Goal: Use online tool/utility: Use online tool/utility

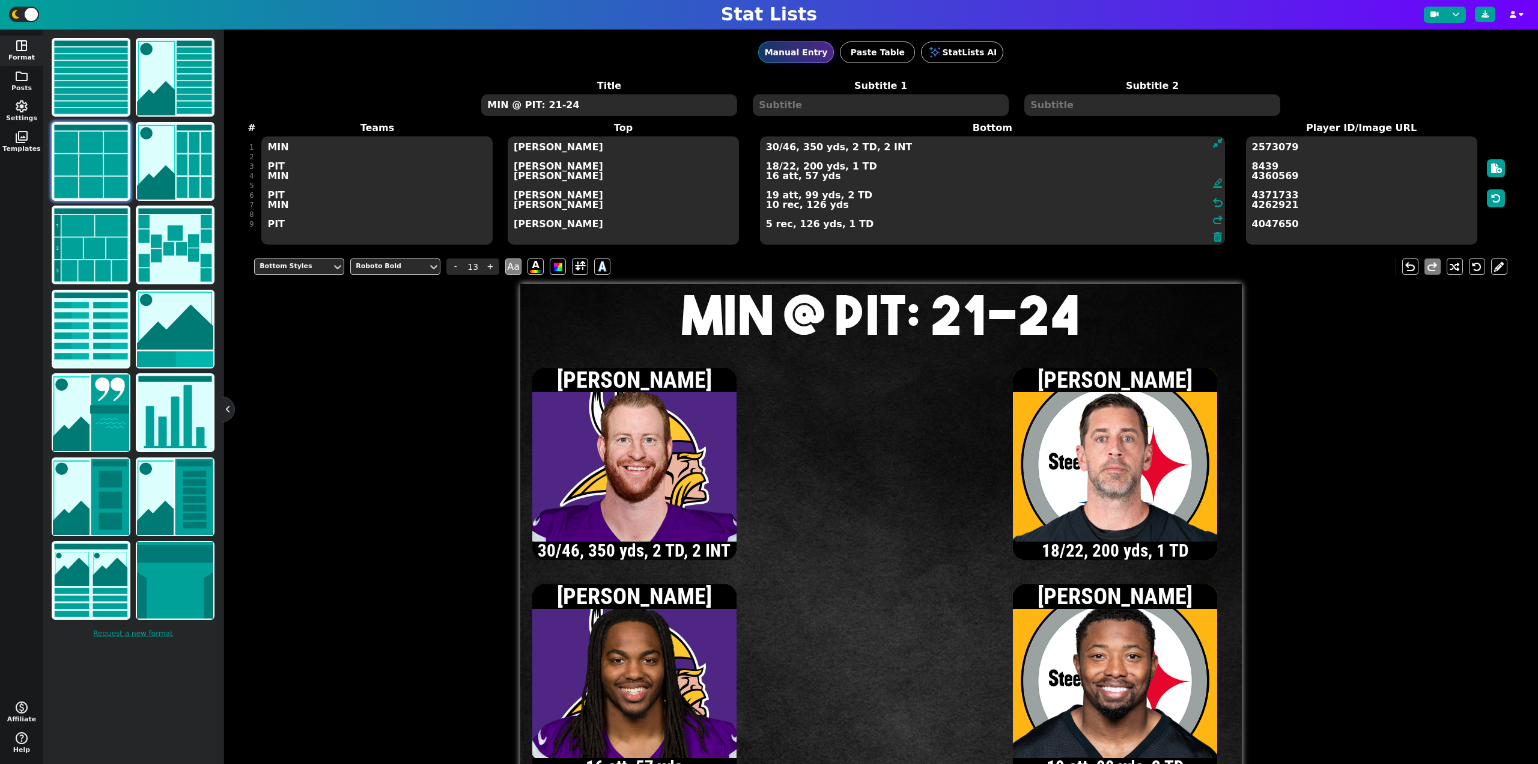
scroll to position [60, 0]
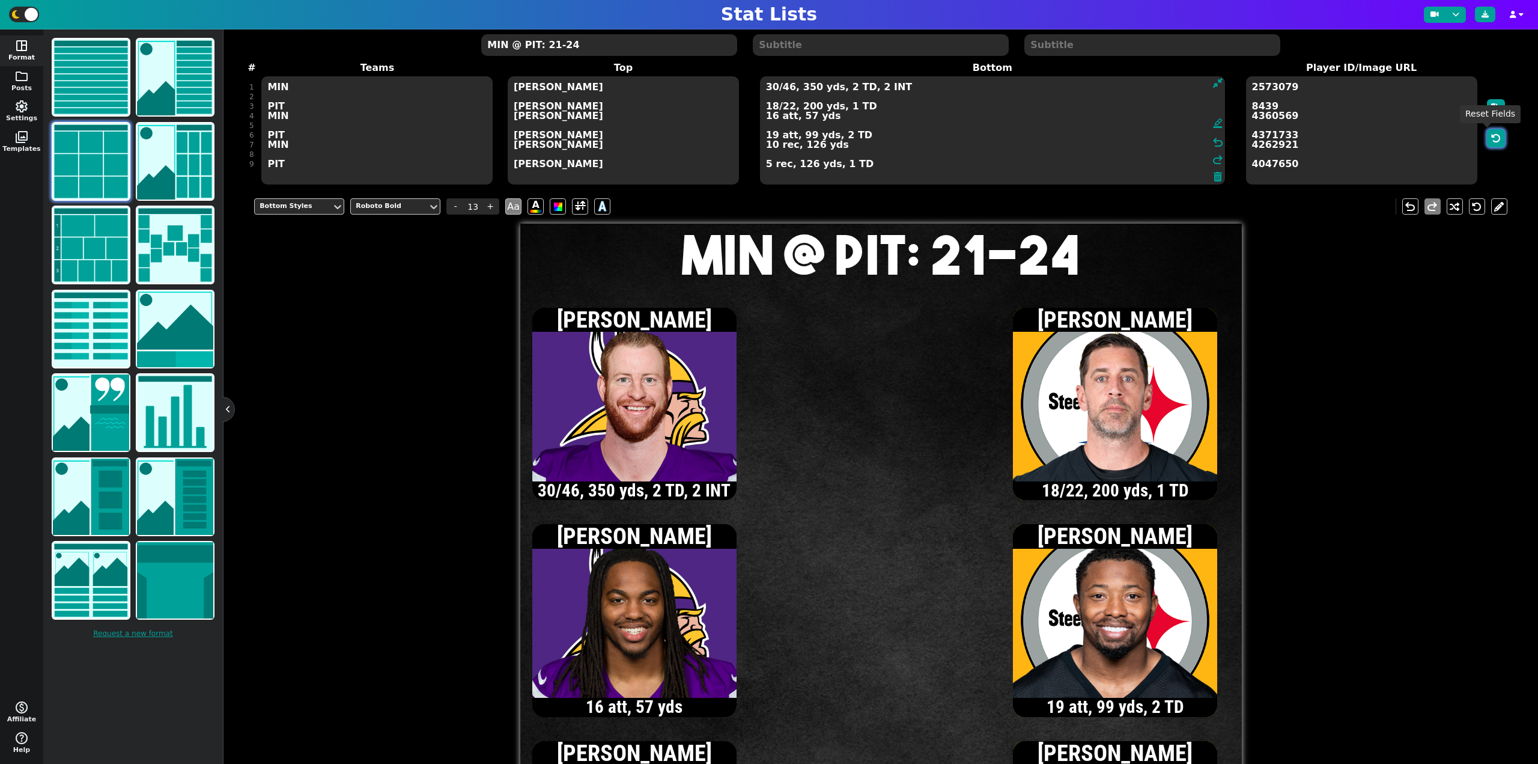
click at [1492, 131] on button "button" at bounding box center [1496, 138] width 18 height 18
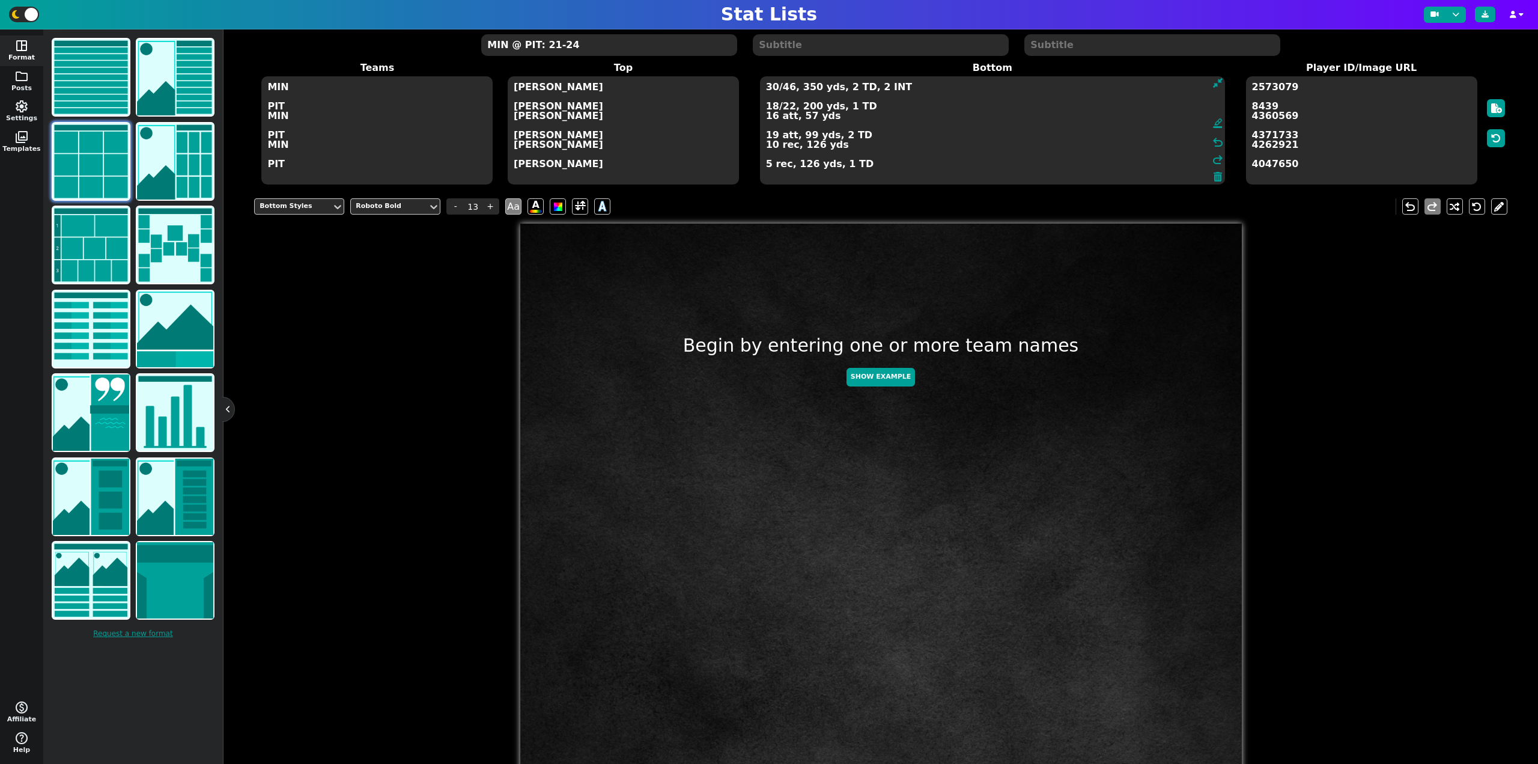
click at [665, 42] on textarea "MIN @ PIT: 21-24" at bounding box center [608, 45] width 255 height 22
type input "20"
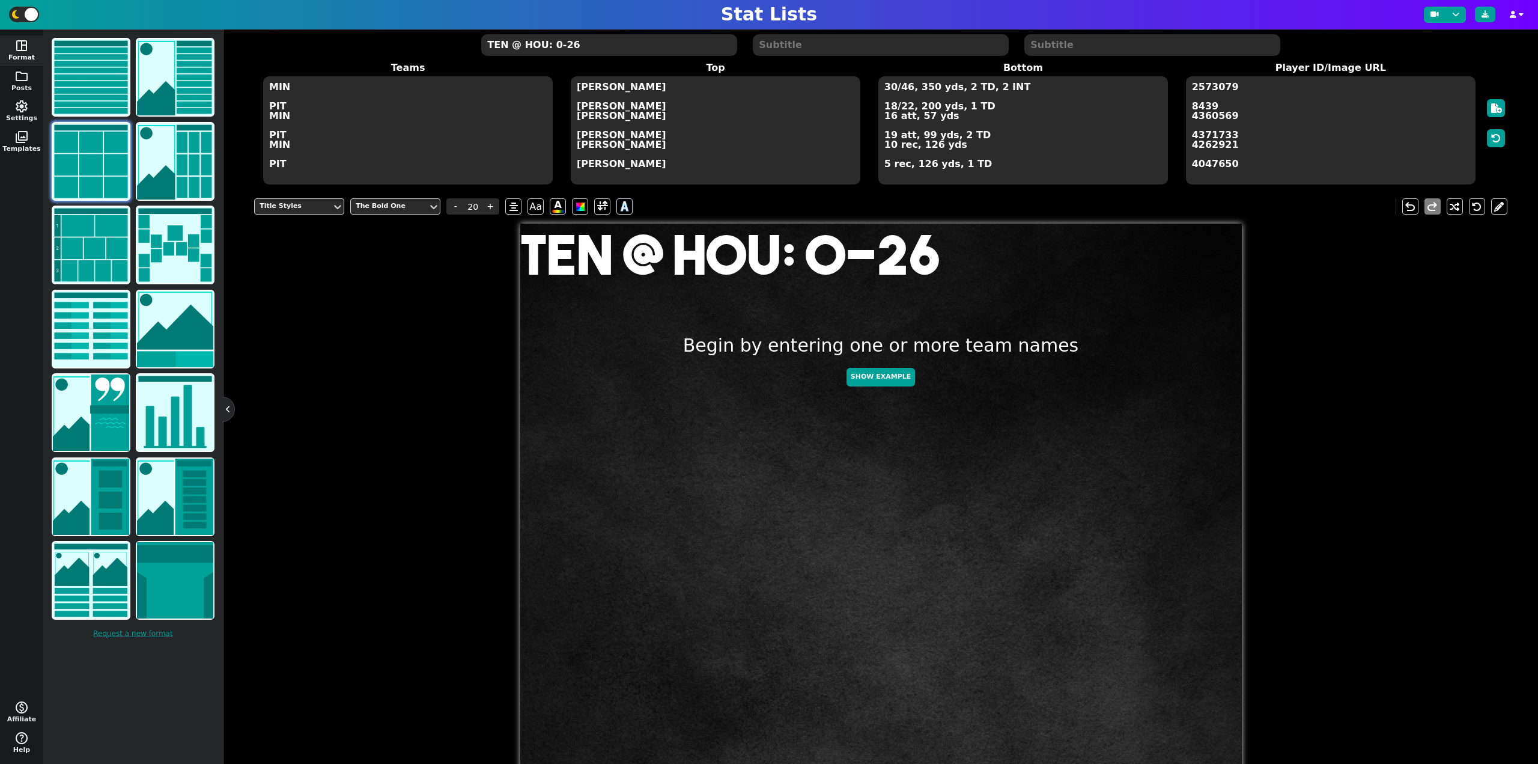
type textarea "TEN @ HOU: 0-26"
click at [358, 106] on textarea "MIN PIT MIN PIT MIN PIT" at bounding box center [408, 130] width 290 height 108
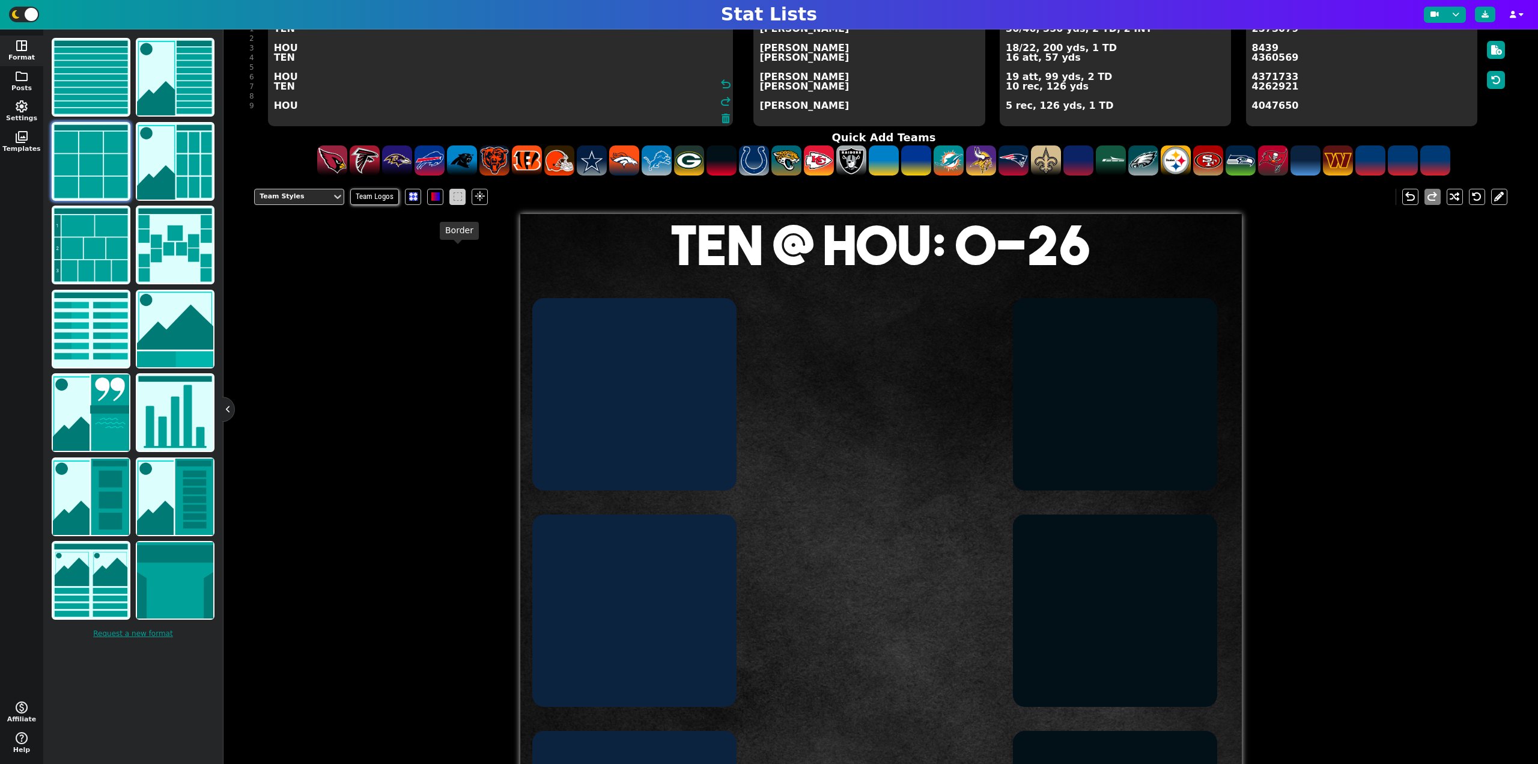
scroll to position [120, 0]
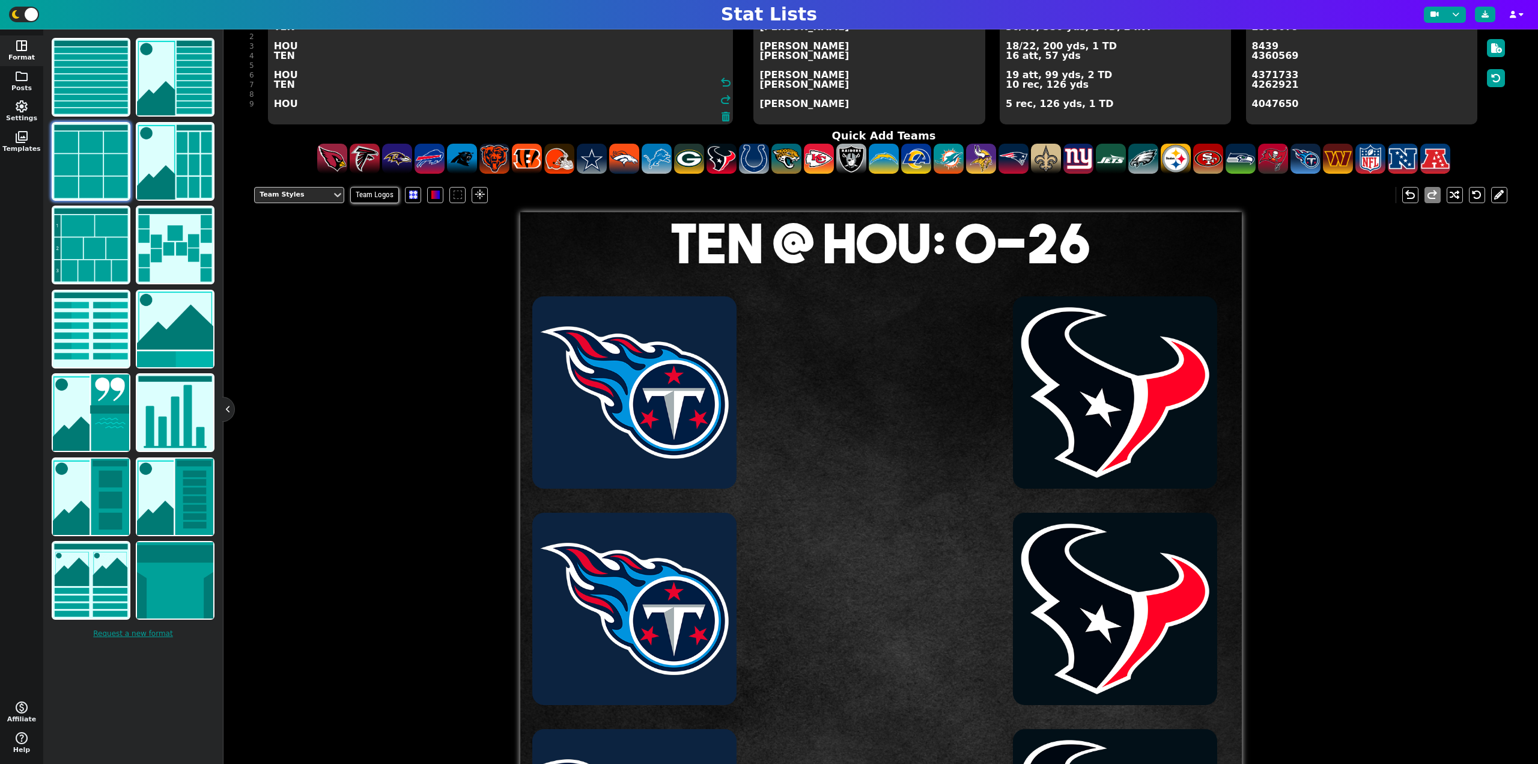
type textarea "TEN HOU TEN HOU TEN HOU"
click at [827, 87] on textarea "[PERSON_NAME] [PERSON_NAME] [PERSON_NAME] [PERSON_NAME] [PERSON_NAME] [PERSON_N…" at bounding box center [868, 70] width 231 height 108
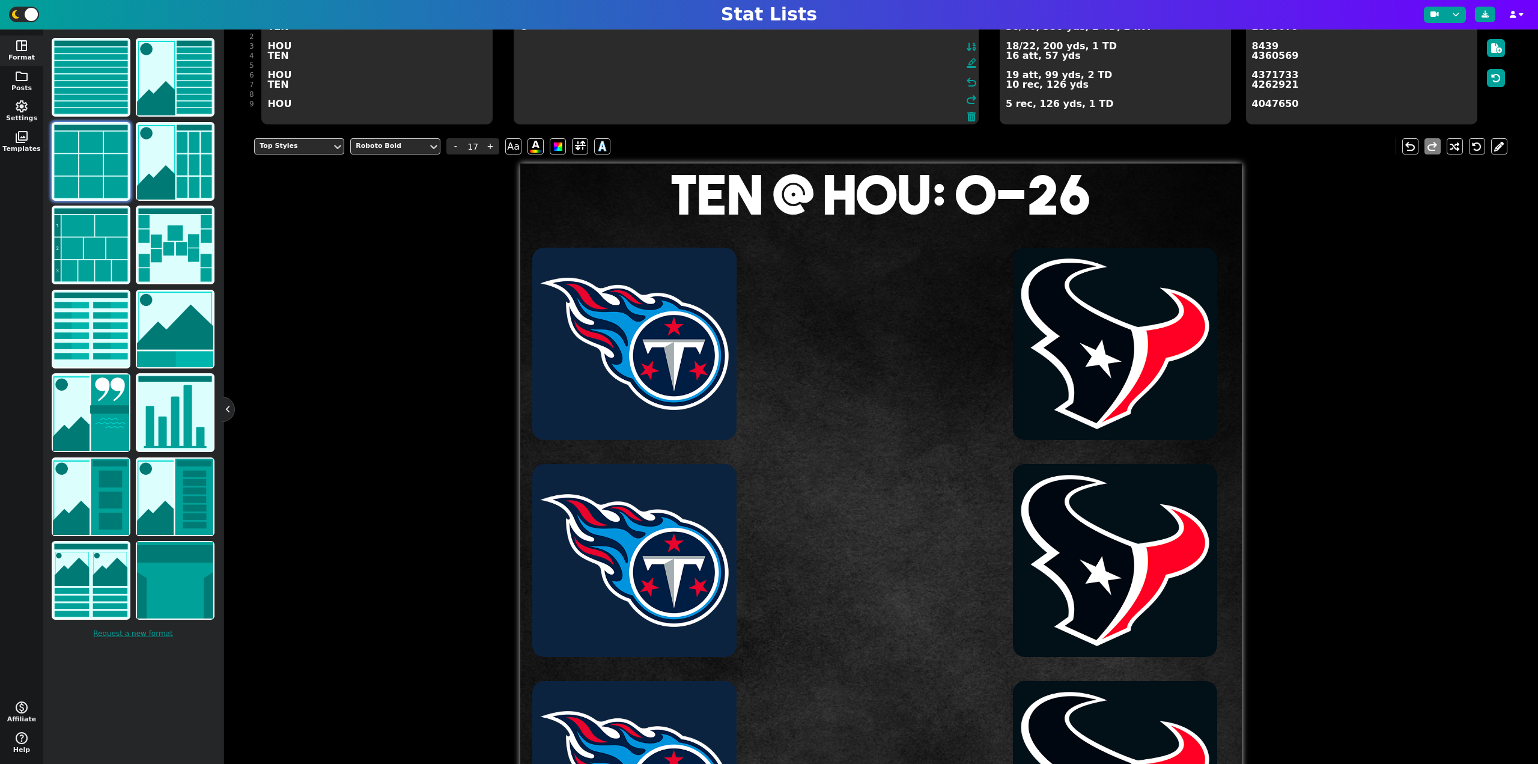
scroll to position [111, 0]
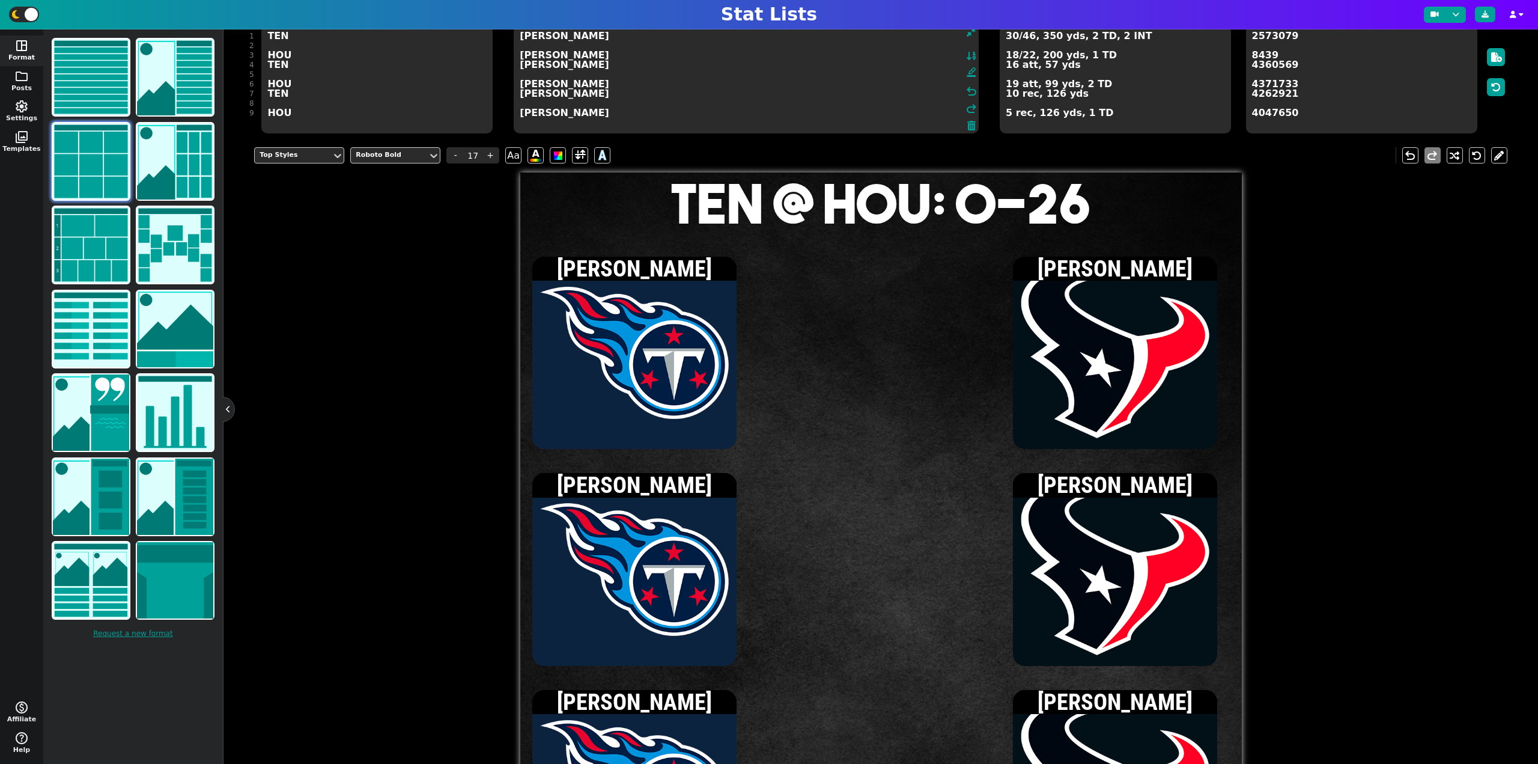
type textarea "[PERSON_NAME] [PERSON_NAME] [PERSON_NAME] [PERSON_NAME] [PERSON_NAME] [PERSON_N…"
click at [1283, 66] on textarea "2573079 8439 4360569 4371733 4262921 4047650" at bounding box center [1361, 79] width 231 height 108
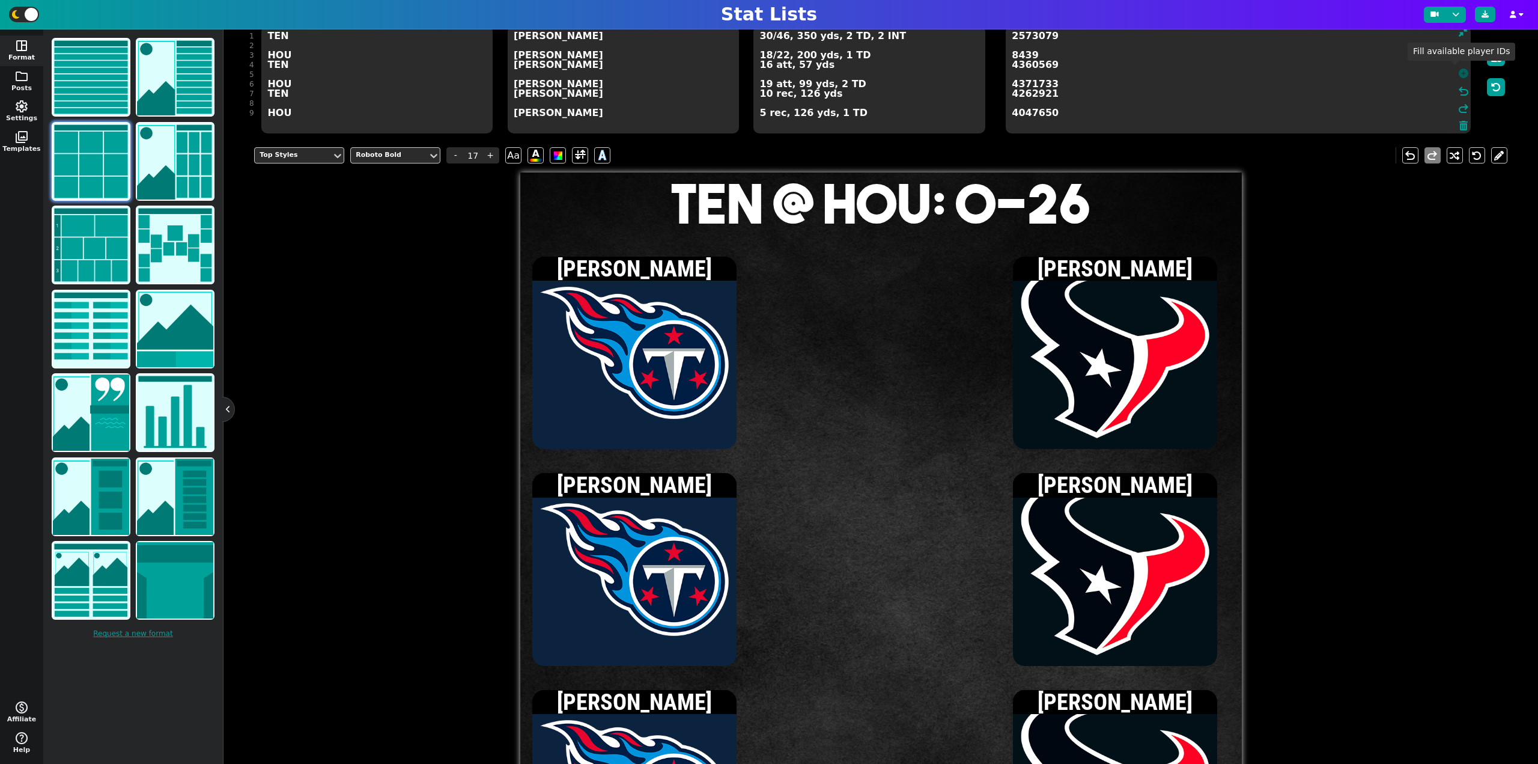
click at [1459, 72] on icon at bounding box center [1464, 73] width 10 height 10
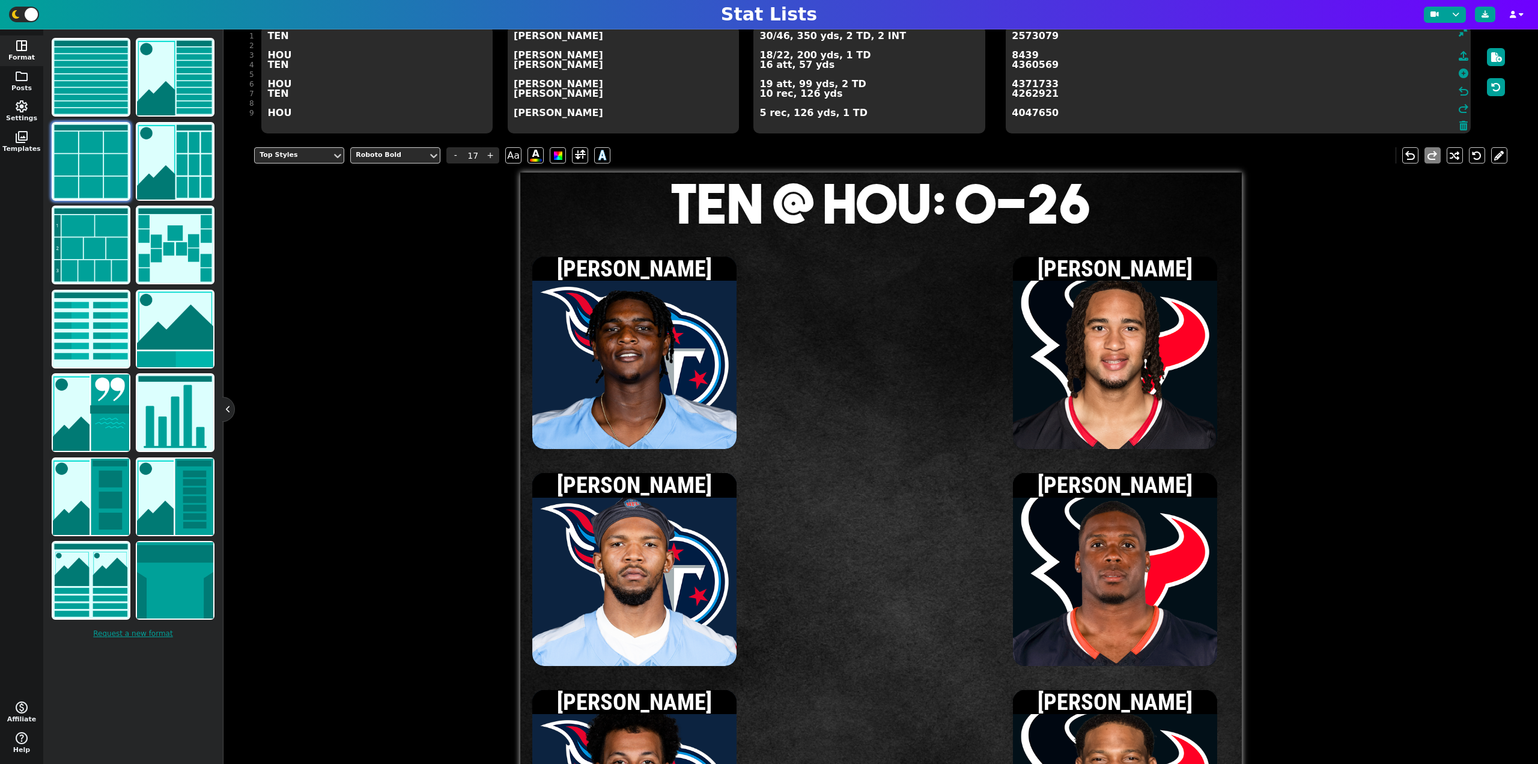
click at [801, 65] on textarea "30/46, 350 yds, 2 TD, 2 INT 18/22, 200 yds, 1 TD 16 att, 57 yds 19 att, 99 yds,…" at bounding box center [868, 79] width 231 height 108
type input "13"
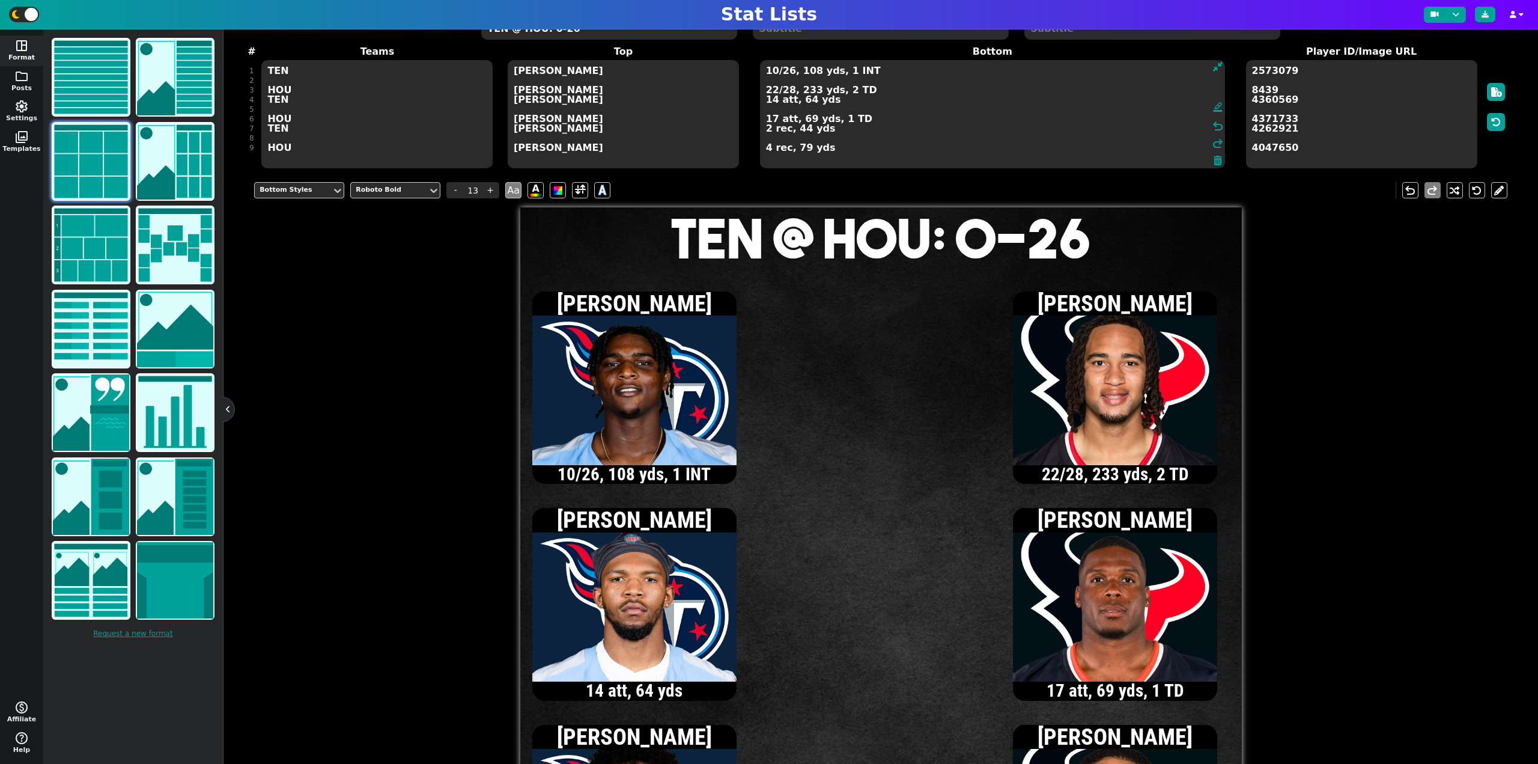
scroll to position [0, 0]
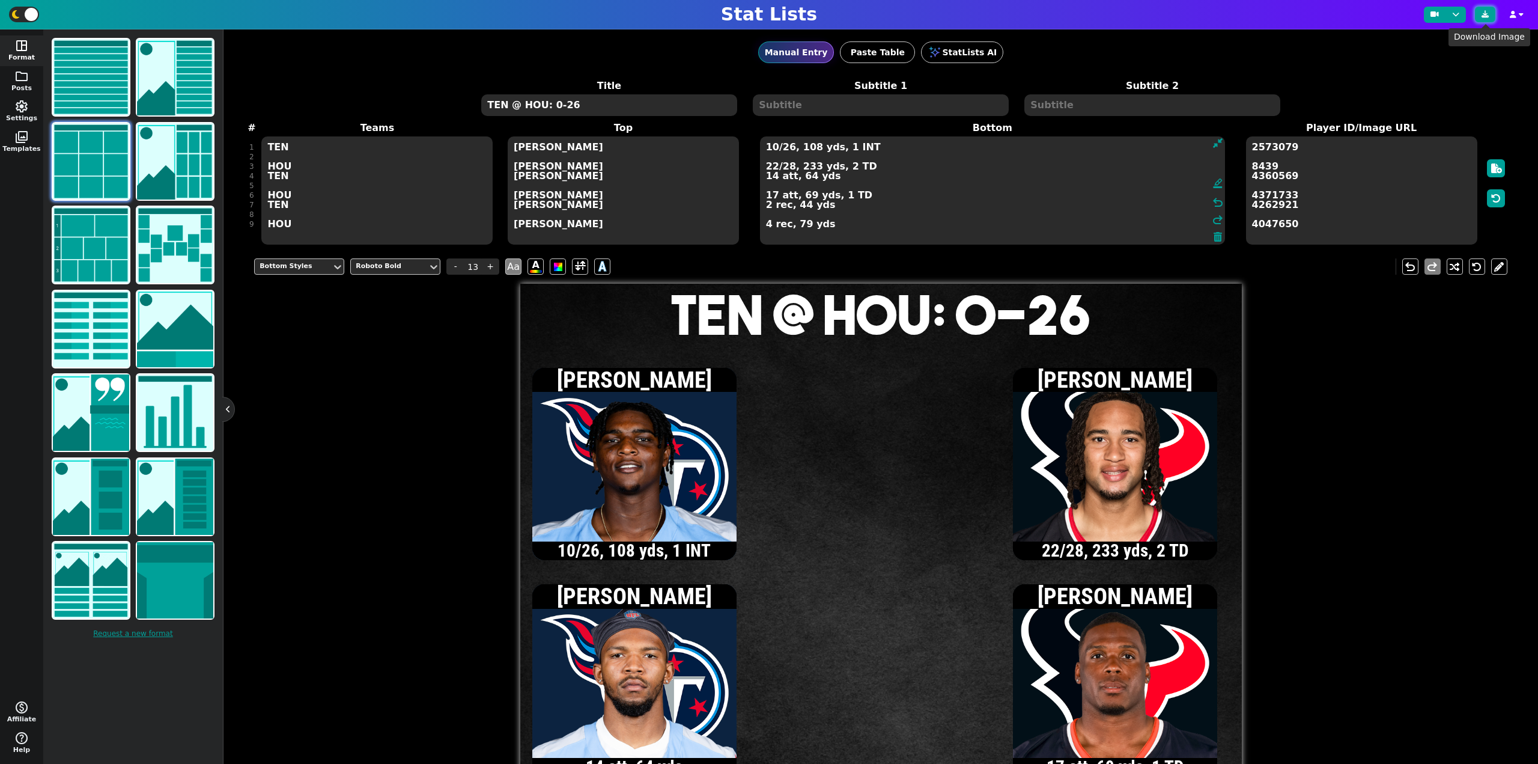
type textarea "10/26, 108 yds, 1 INT 22/28, 233 yds, 2 TD 14 att, 64 yds 17 att, 69 yds, 1 TD …"
click at [1488, 8] on button at bounding box center [1485, 15] width 20 height 16
